Goal: Transaction & Acquisition: Purchase product/service

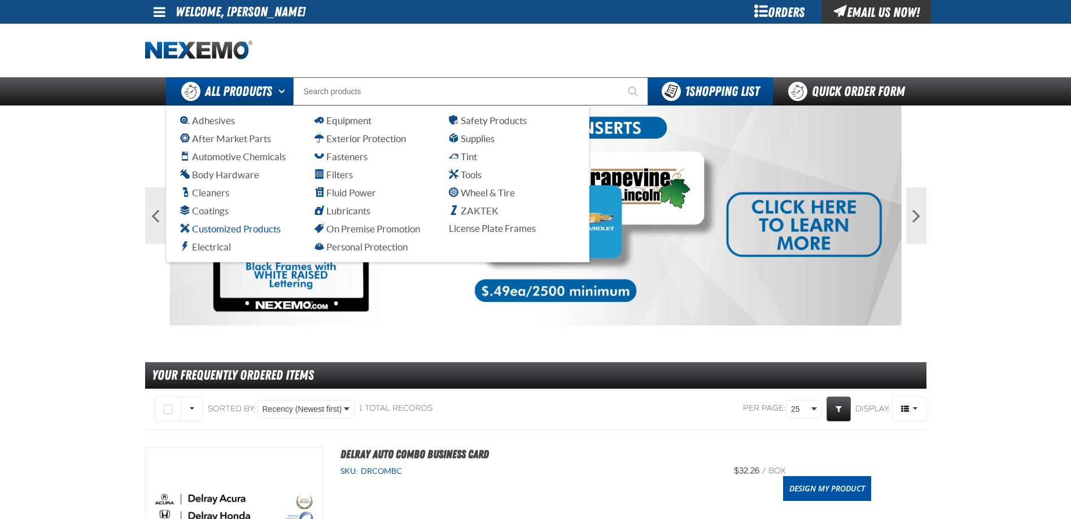
click at [213, 226] on span "Customized Products" at bounding box center [230, 228] width 100 height 11
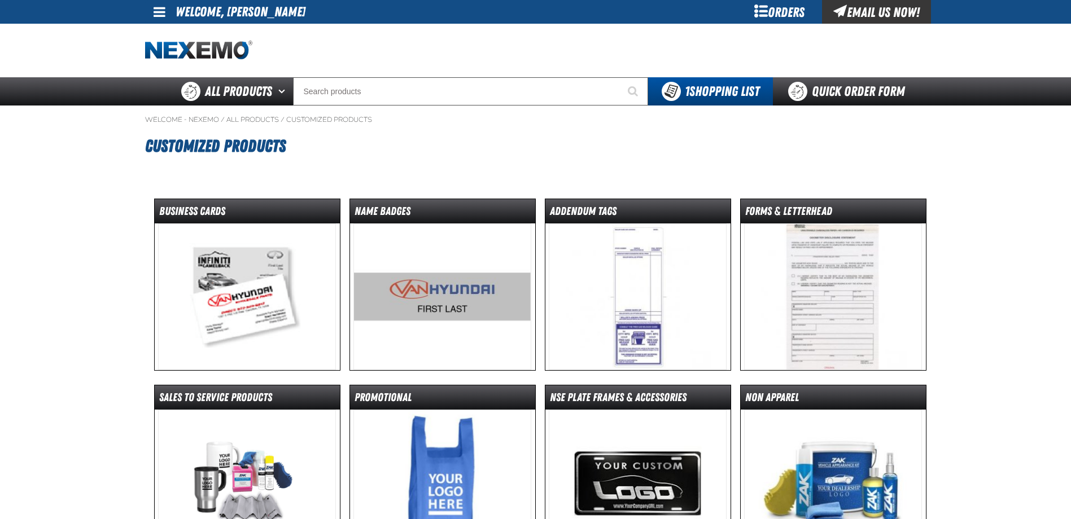
click at [213, 226] on img at bounding box center [247, 296] width 178 height 147
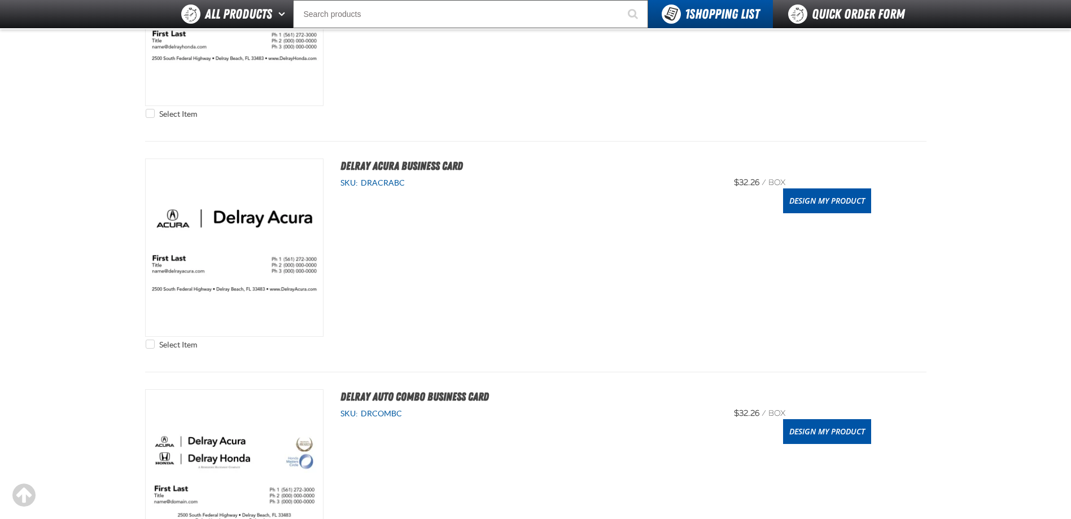
scroll to position [395, 0]
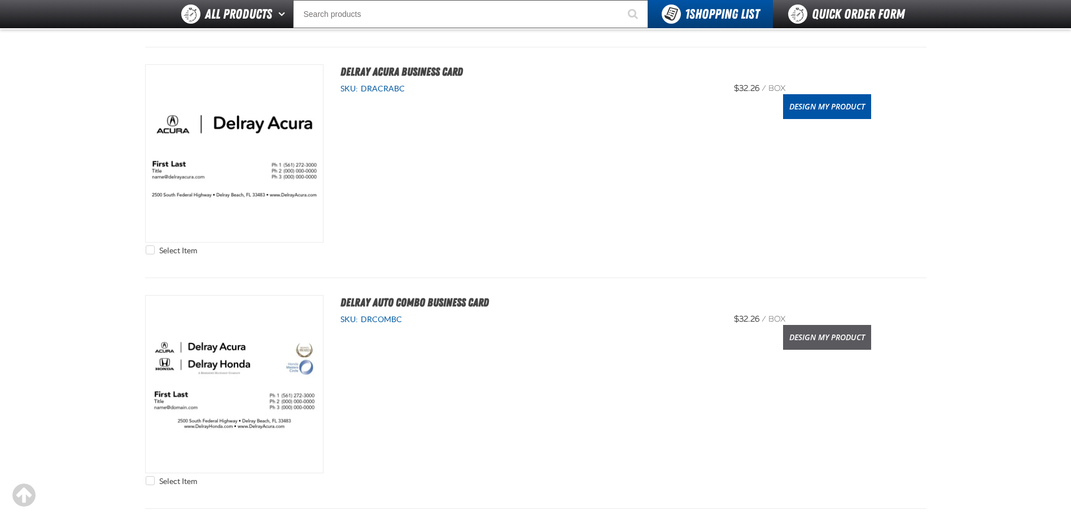
click at [808, 336] on link "Design My Product" at bounding box center [827, 337] width 88 height 25
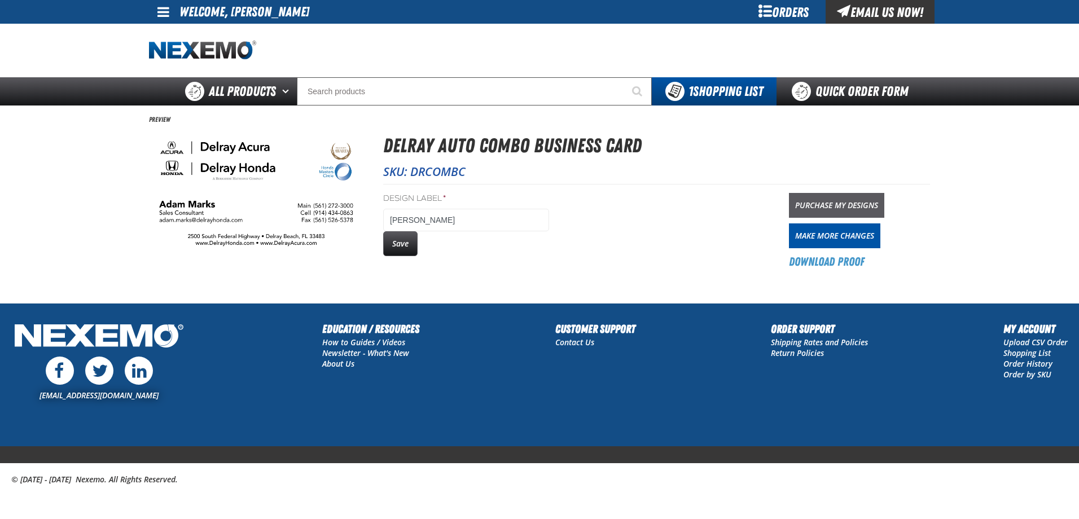
click at [849, 200] on link "Purchase My Designs" at bounding box center [836, 205] width 95 height 25
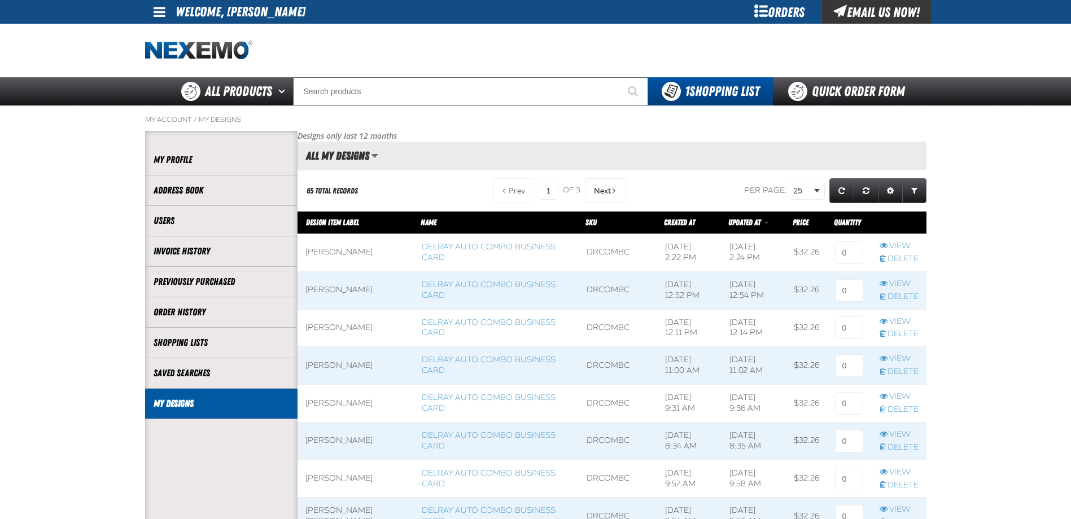
scroll to position [1, 1]
click at [860, 248] on input at bounding box center [849, 253] width 28 height 23
type input "1"
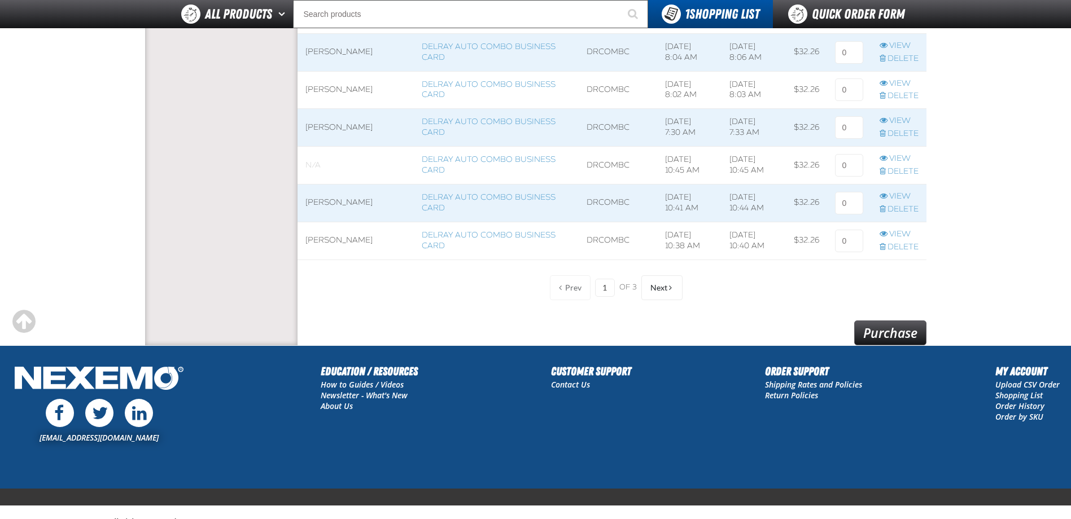
scroll to position [922, 0]
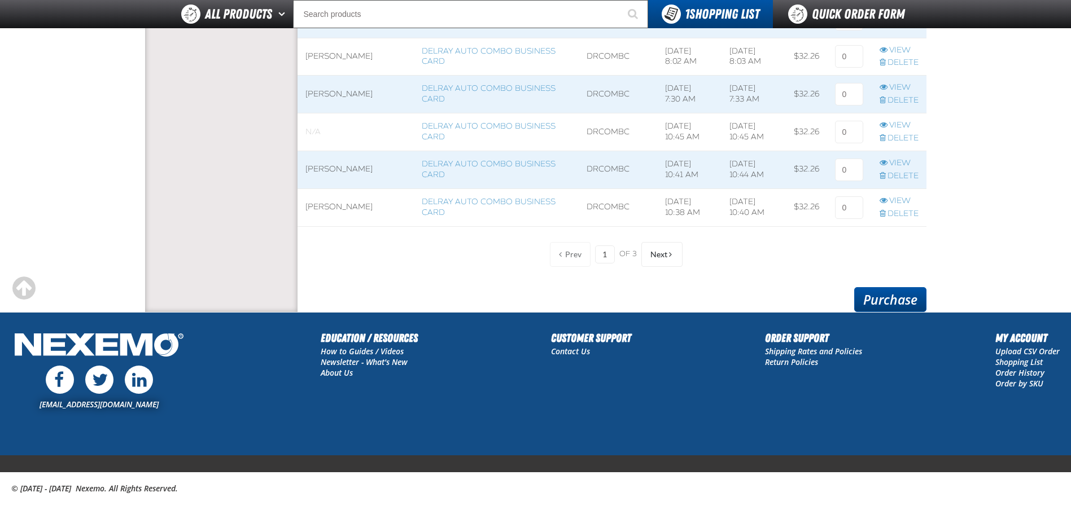
click at [902, 305] on link "Purchase" at bounding box center [890, 299] width 72 height 25
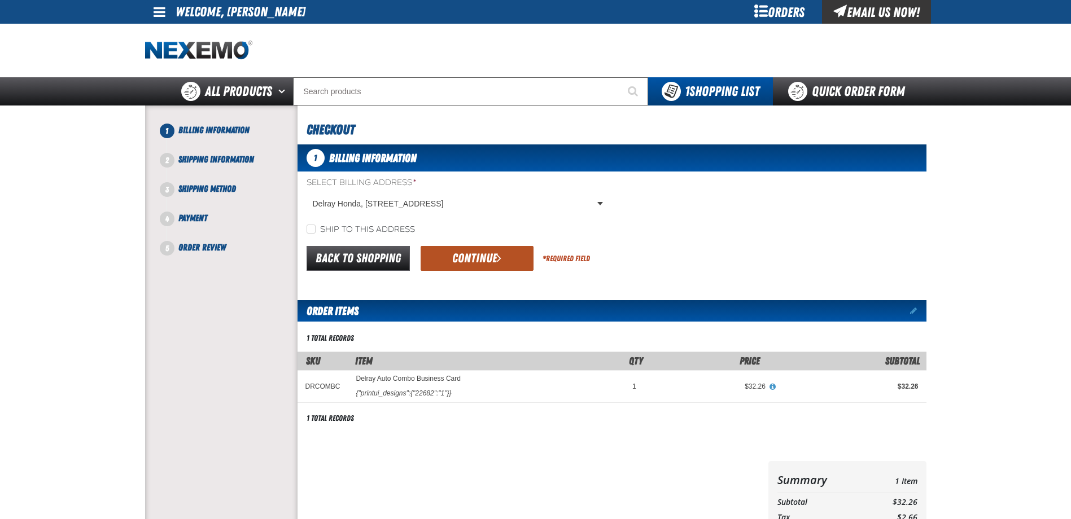
click at [468, 263] on button "Continue" at bounding box center [476, 258] width 113 height 25
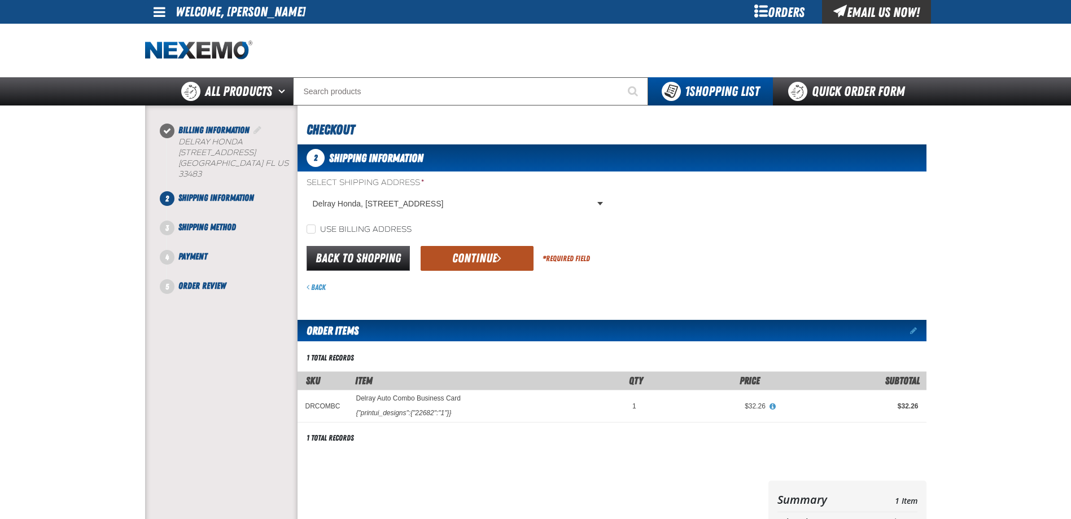
click at [426, 264] on button "Continue" at bounding box center [476, 258] width 113 height 25
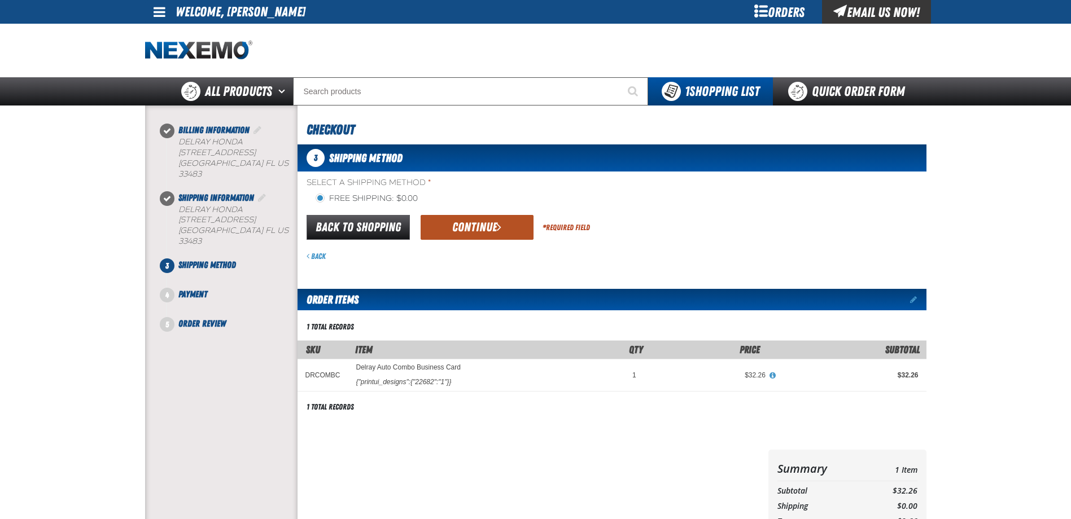
click at [461, 234] on button "Continue" at bounding box center [476, 227] width 113 height 25
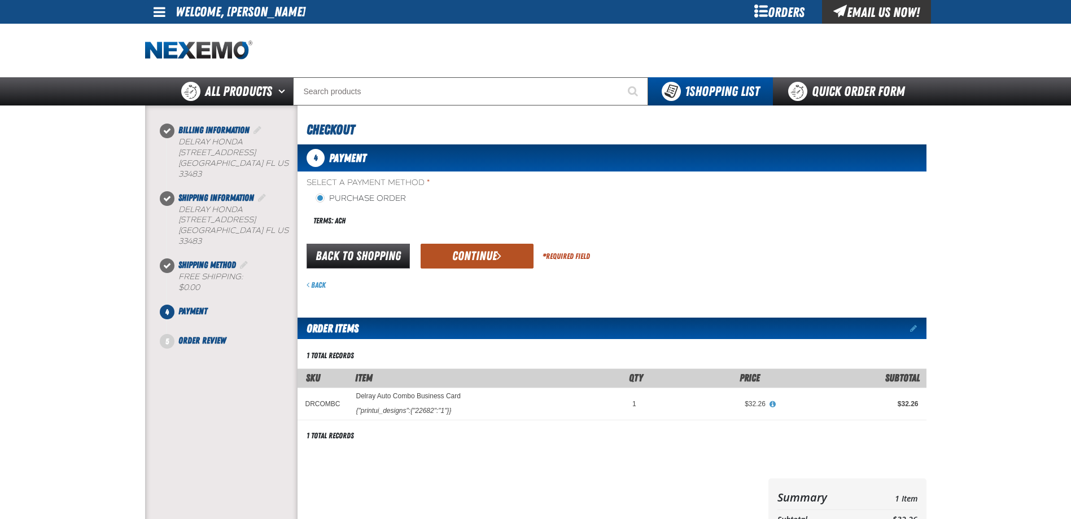
click at [463, 262] on button "Continue" at bounding box center [476, 256] width 113 height 25
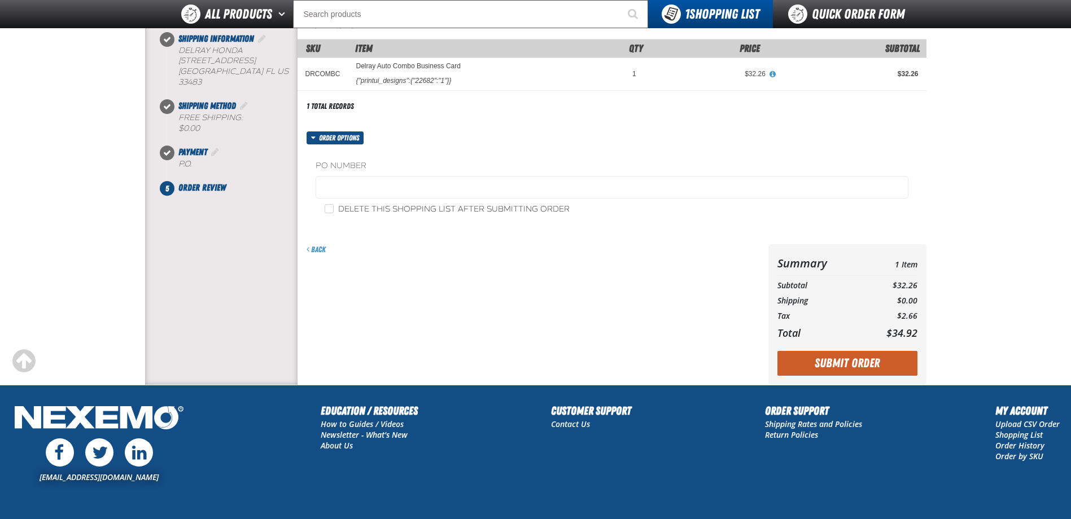
scroll to position [213, 0]
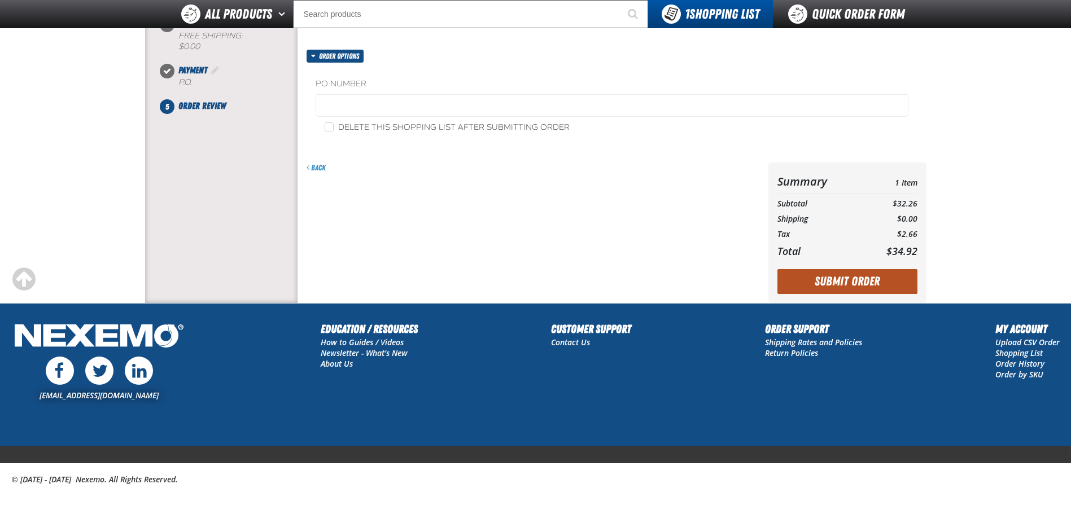
click at [837, 279] on button "Submit Order" at bounding box center [847, 281] width 140 height 25
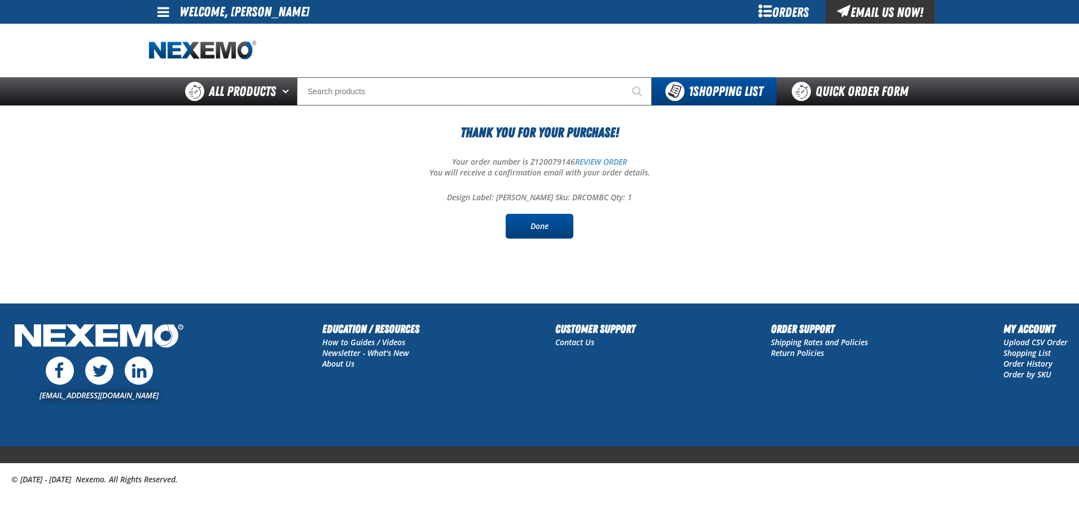
click at [517, 226] on link "Done" at bounding box center [540, 226] width 68 height 25
